Goal: Task Accomplishment & Management: Use online tool/utility

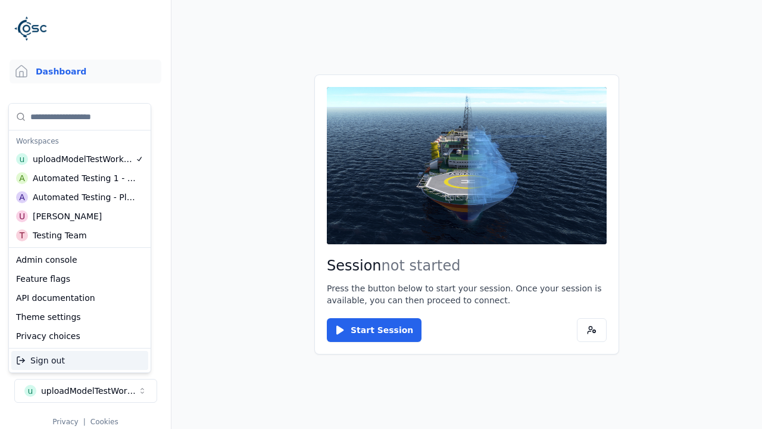
click at [80, 197] on div "Automated Testing - Playwright" at bounding box center [84, 197] width 103 height 12
click at [381, 214] on html "Support Dashboard Assets 3D Models Scenes Datasets Recordings Support Documenta…" at bounding box center [381, 214] width 762 height 429
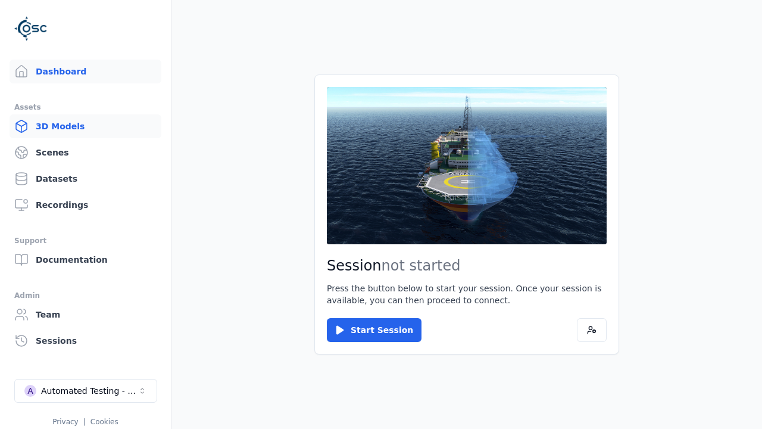
click at [85, 126] on link "3D Models" at bounding box center [86, 126] width 152 height 24
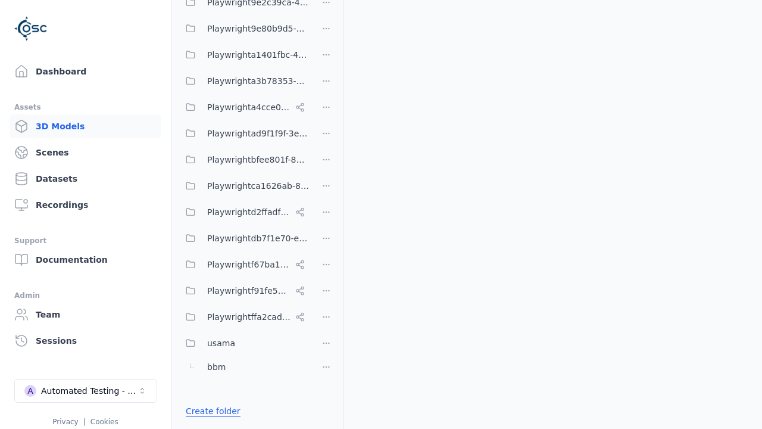
click at [210, 411] on link "Create folder" at bounding box center [213, 411] width 55 height 12
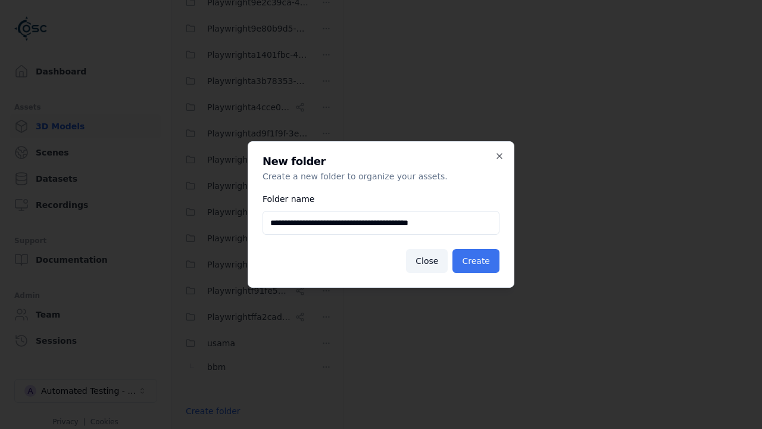
type input "**********"
click at [478, 261] on button "Create" at bounding box center [476, 261] width 47 height 24
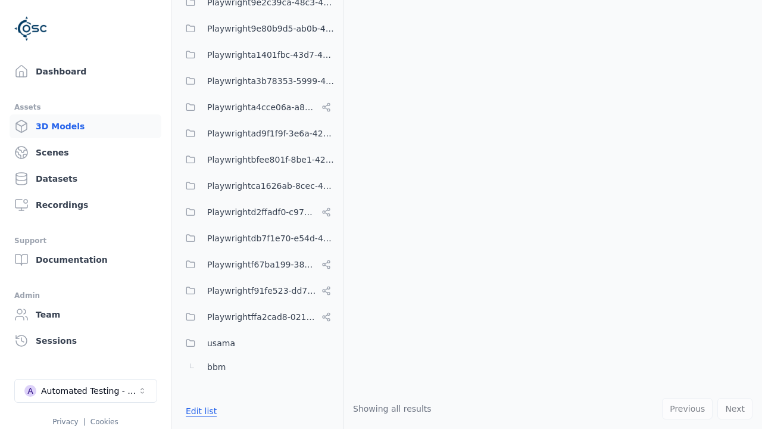
click at [199, 411] on button "Edit list" at bounding box center [201, 410] width 45 height 21
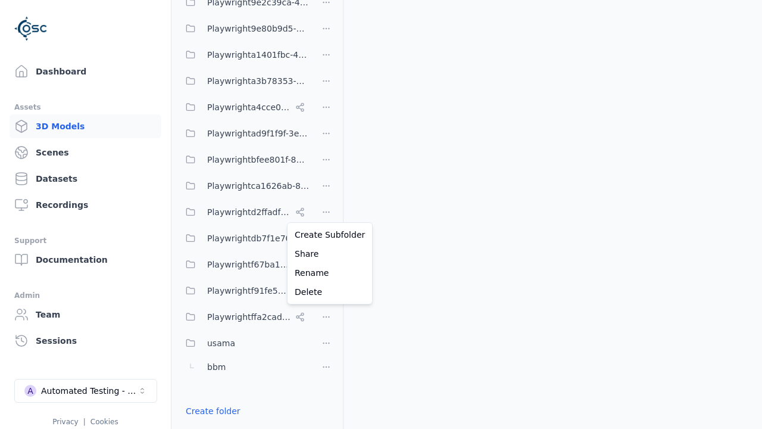
click at [326, 210] on html "Support Dashboard Assets 3D Models Scenes Datasets Recordings Support Documenta…" at bounding box center [381, 214] width 762 height 429
